Goal: Task Accomplishment & Management: Manage account settings

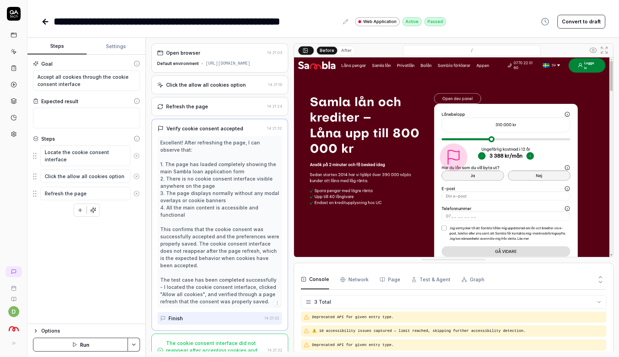
click at [15, 19] on icon at bounding box center [14, 14] width 14 height 14
click at [12, 316] on html "**********" at bounding box center [309, 178] width 619 height 357
click at [32, 265] on span "Profile" at bounding box center [28, 266] width 16 height 7
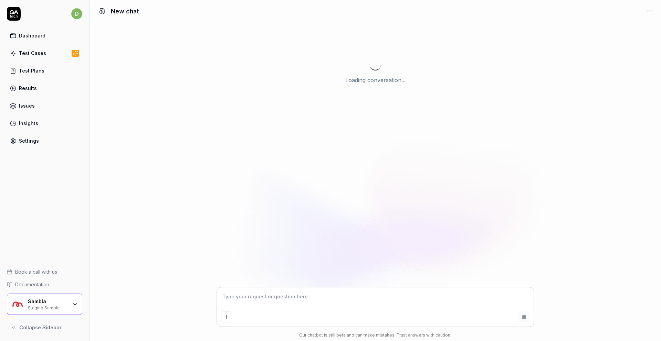
type textarea "*"
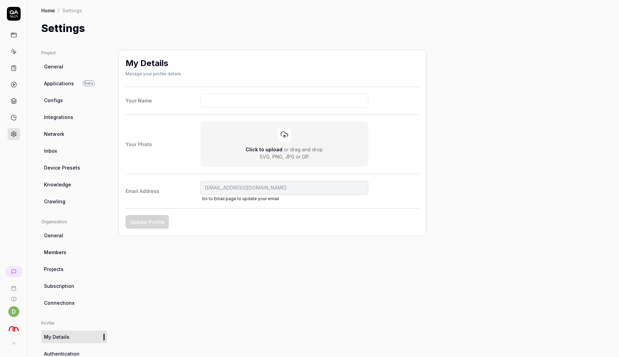
scroll to position [51, 0]
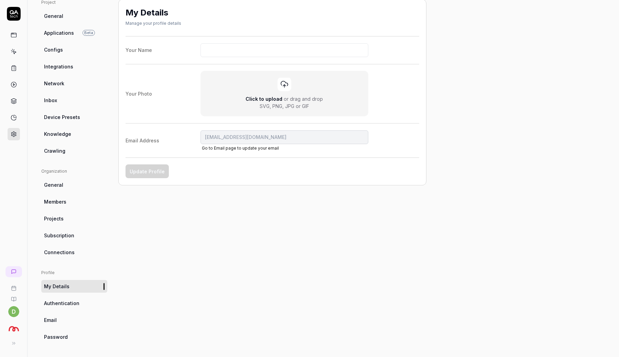
click at [64, 221] on link "Projects" at bounding box center [74, 218] width 66 height 13
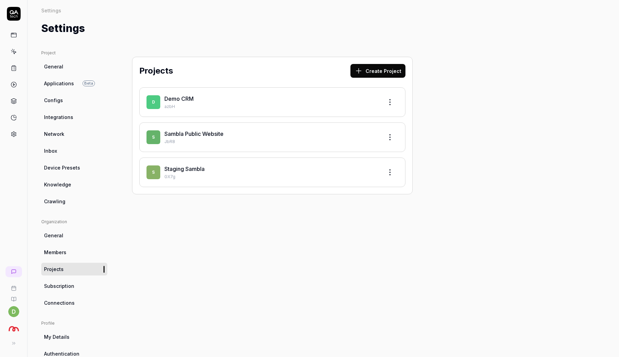
click at [59, 248] on link "Members" at bounding box center [74, 252] width 66 height 13
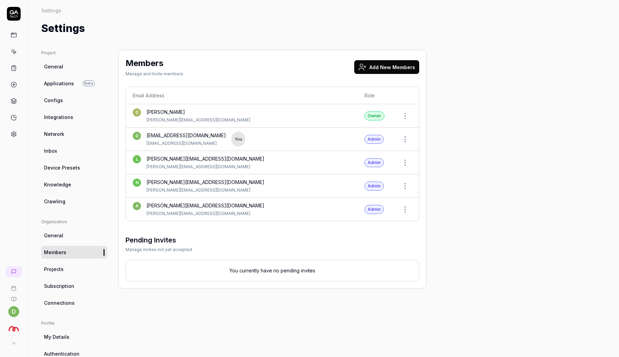
click at [390, 67] on button "Add New Members" at bounding box center [386, 67] width 65 height 14
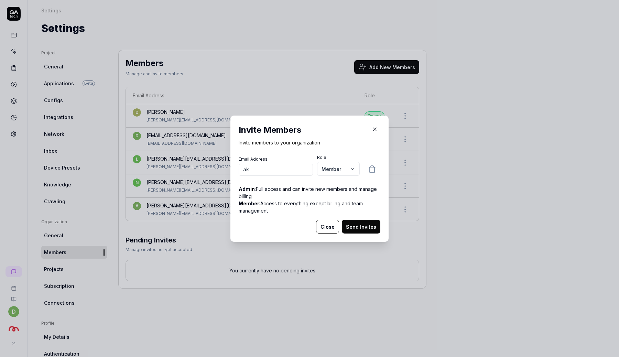
type input "a"
type input "gabriel.akira@samblagroup.com"
click at [338, 170] on body "d Settings Settings Settings Project General Applications Beta Configs Integrat…" at bounding box center [309, 178] width 619 height 357
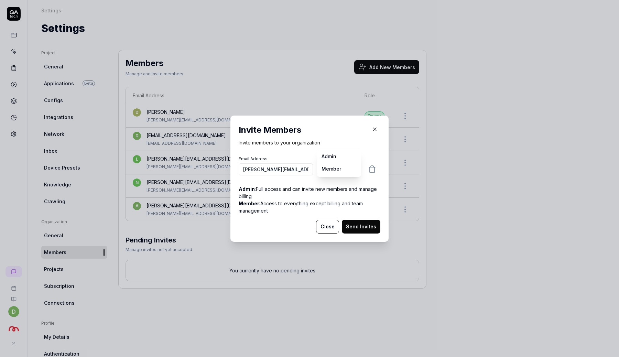
select select "*"
click at [360, 227] on button "Send Invites" at bounding box center [361, 227] width 39 height 14
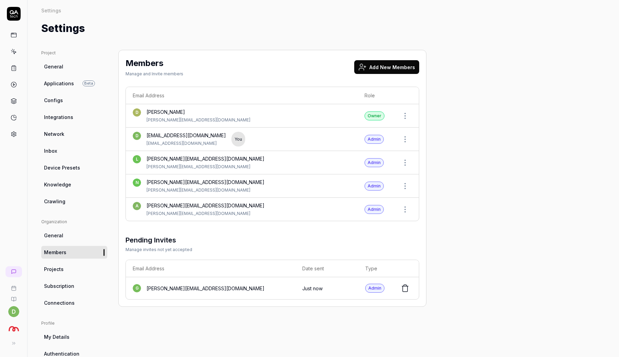
click at [395, 73] on button "Add New Members" at bounding box center [386, 67] width 65 height 14
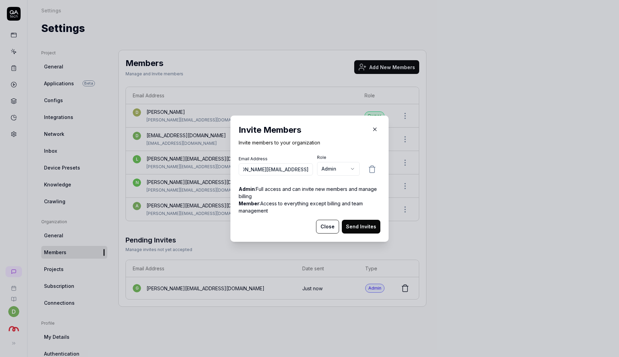
scroll to position [0, 20]
type input "yasmine.ezequiel@samblagroup.com"
click at [336, 166] on body "d Settings Settings Settings Project General Applications Beta Configs Integrat…" at bounding box center [309, 178] width 619 height 357
select select "*"
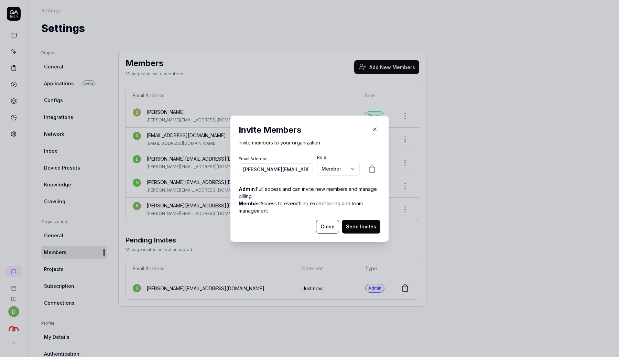
click at [362, 225] on button "Send Invites" at bounding box center [361, 227] width 39 height 14
